Goal: Information Seeking & Learning: Find specific fact

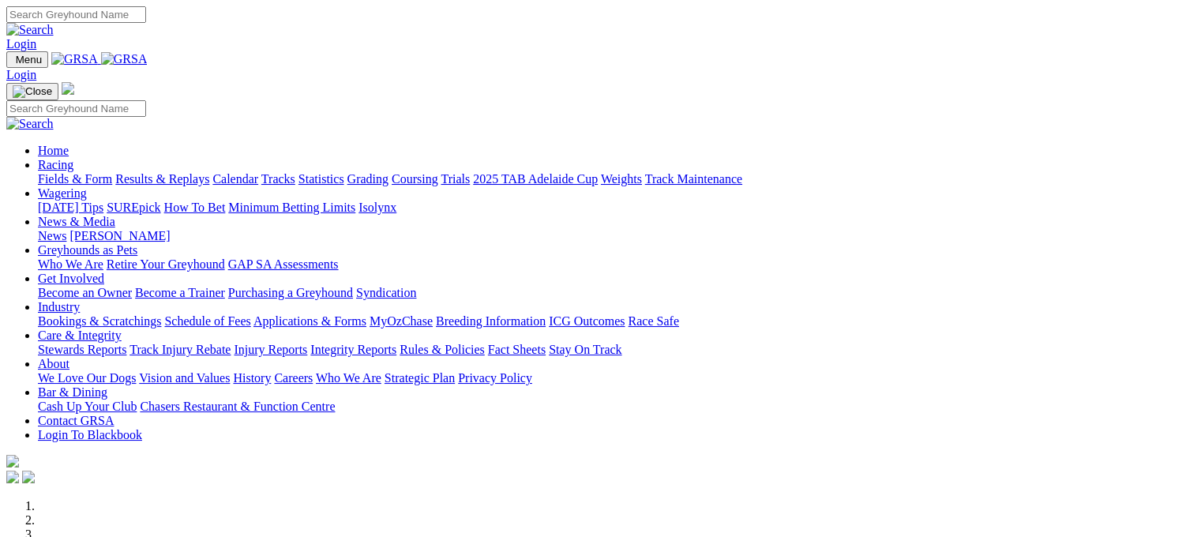
click at [73, 158] on link "Racing" at bounding box center [56, 164] width 36 height 13
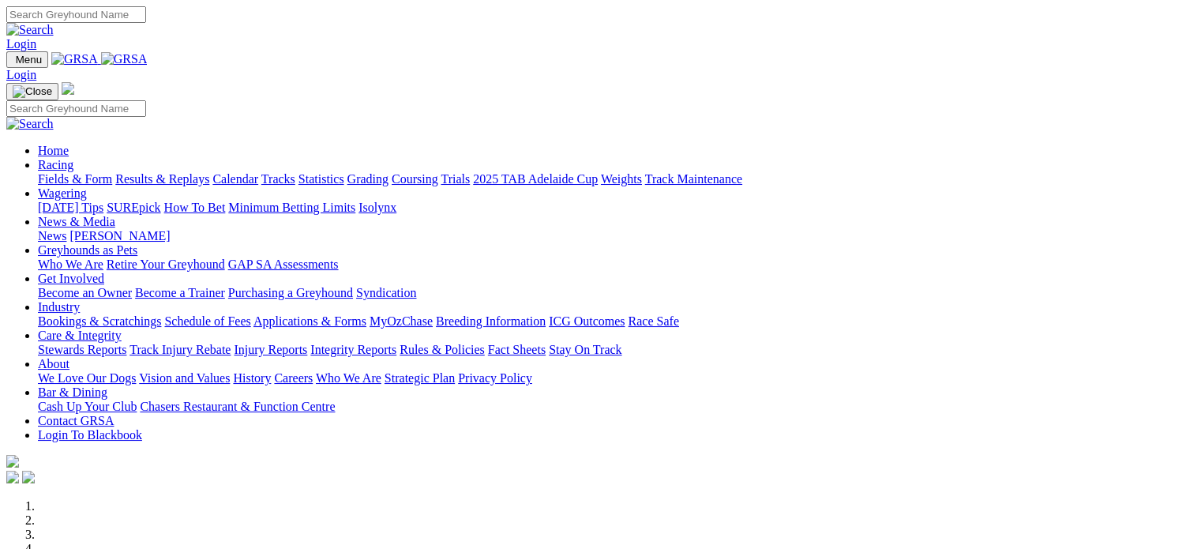
click at [73, 158] on link "Racing" at bounding box center [56, 164] width 36 height 13
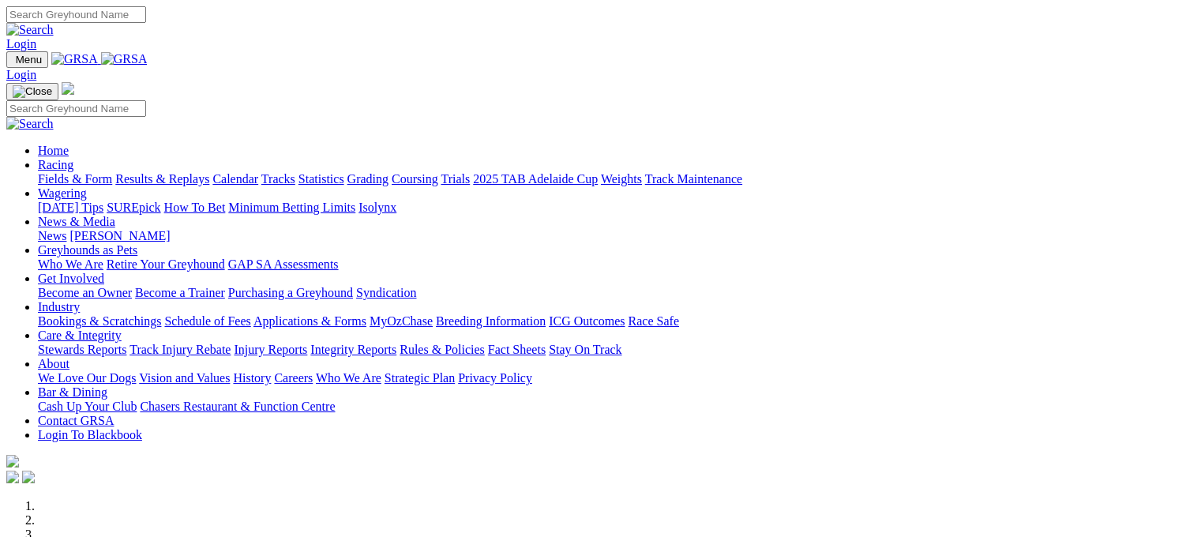
click at [199, 172] on link "Results & Replays" at bounding box center [162, 178] width 94 height 13
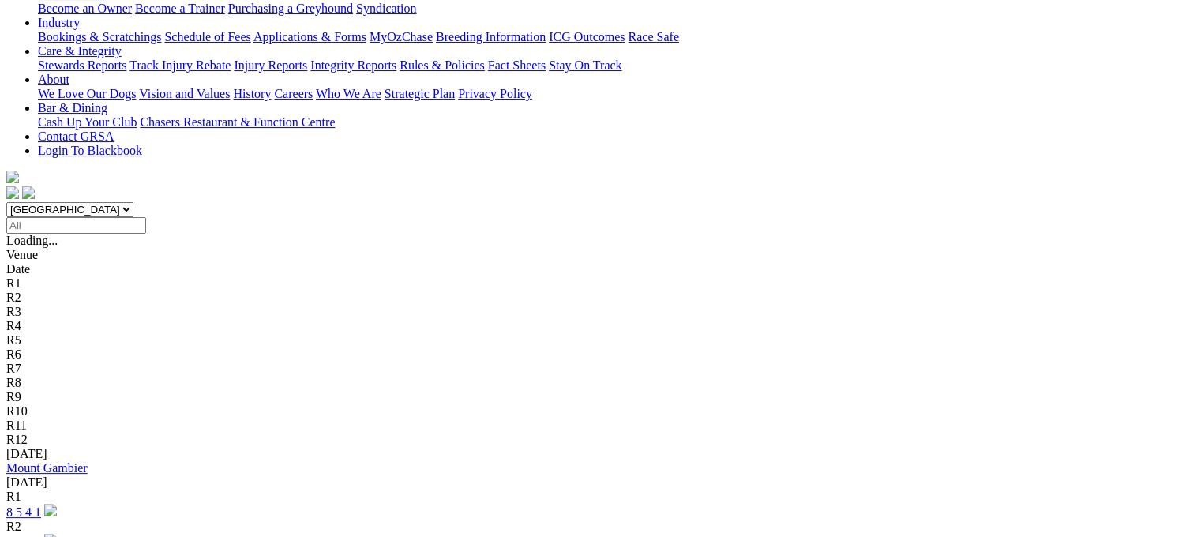
scroll to position [316, 0]
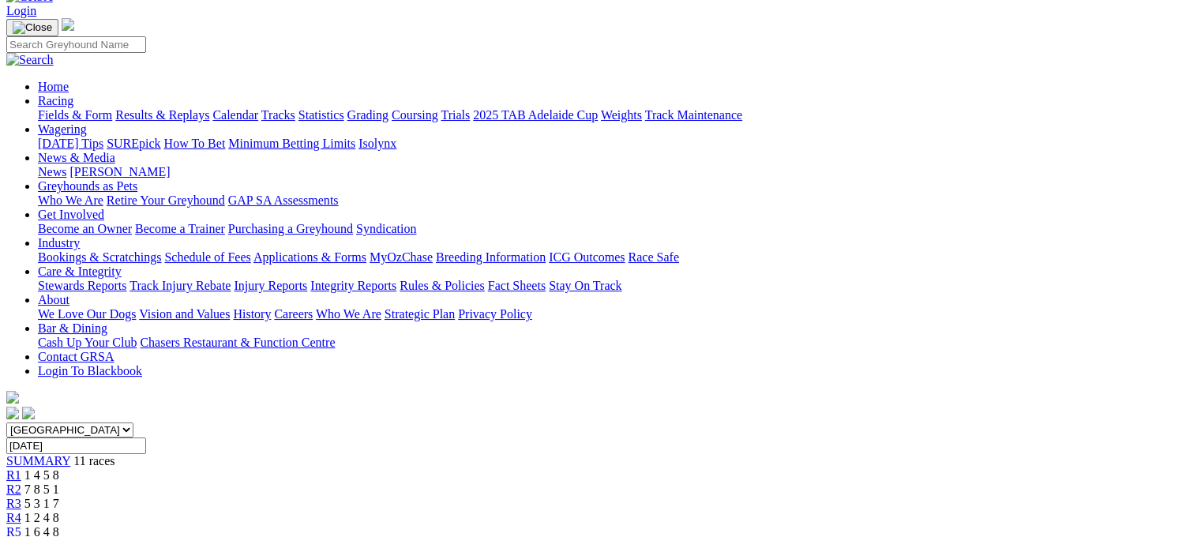
scroll to position [237, 0]
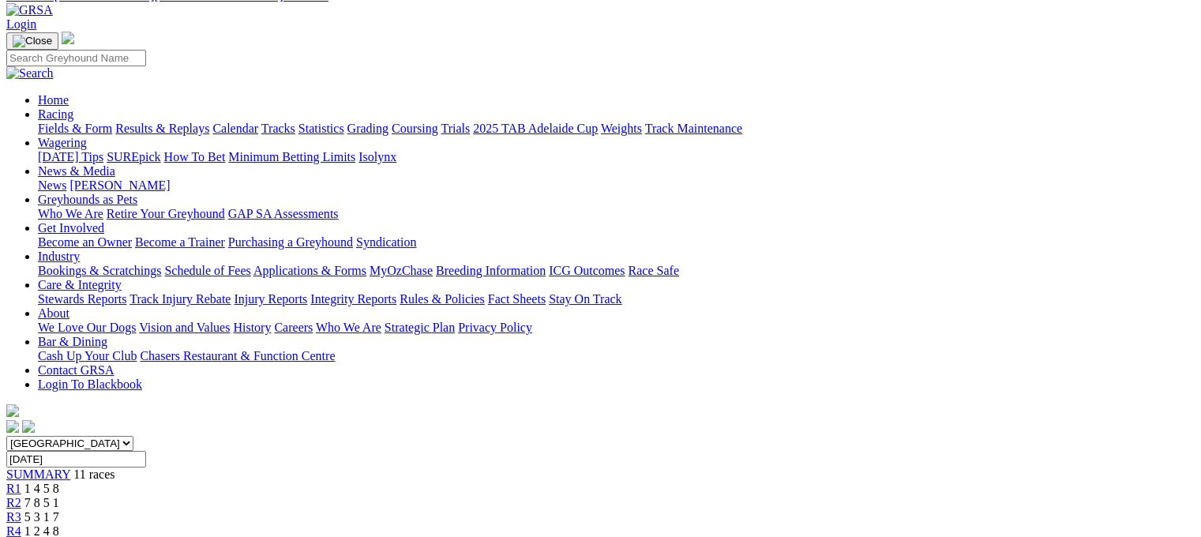
scroll to position [79, 0]
click at [569, 536] on div "R5 1 6 4 8" at bounding box center [600, 545] width 1188 height 14
